Goal: Find specific page/section: Find specific page/section

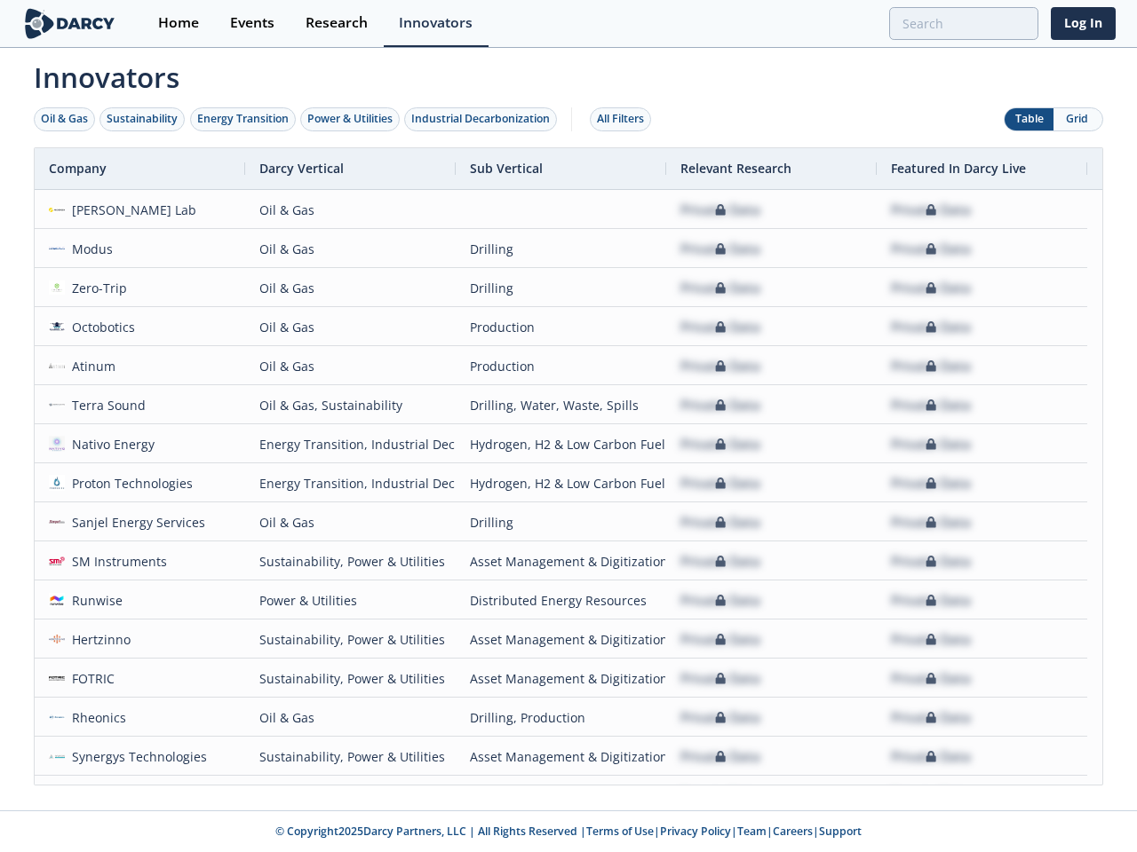
click at [65, 119] on div "Oil & Gas" at bounding box center [64, 119] width 47 height 16
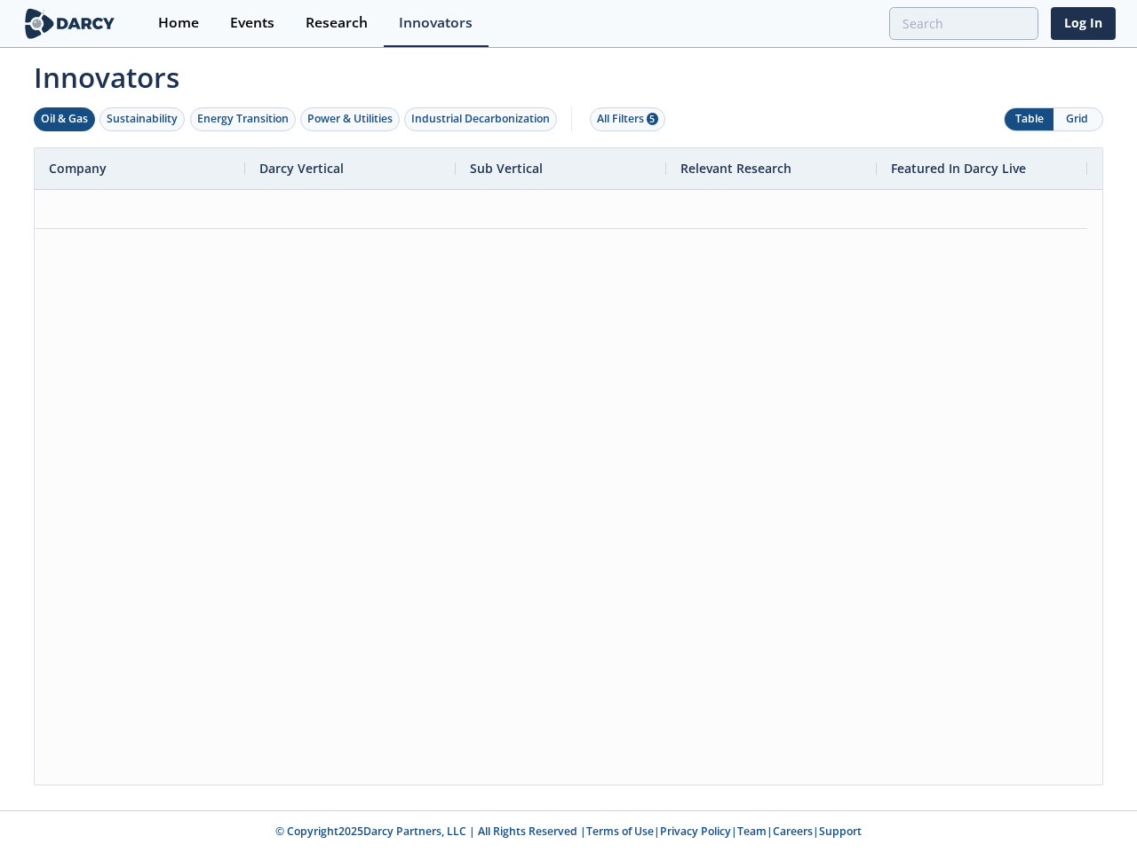
click at [143, 119] on div "Sustainability" at bounding box center [142, 119] width 71 height 16
click at [243, 119] on div "Energy Transition" at bounding box center [242, 119] width 91 height 16
click at [352, 119] on div "Power & Utilities" at bounding box center [349, 119] width 85 height 16
